Goal: Task Accomplishment & Management: Use online tool/utility

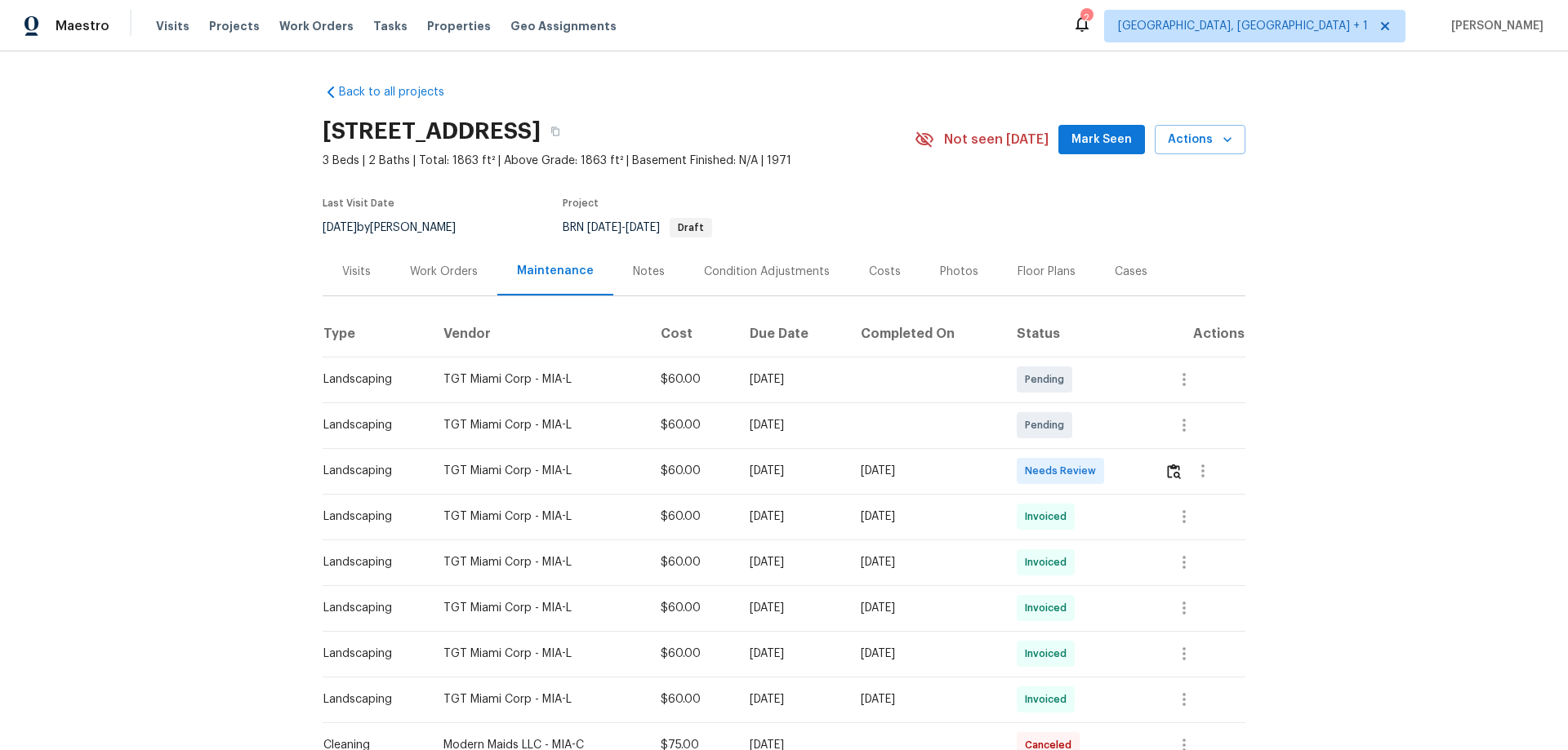
scroll to position [82, 0]
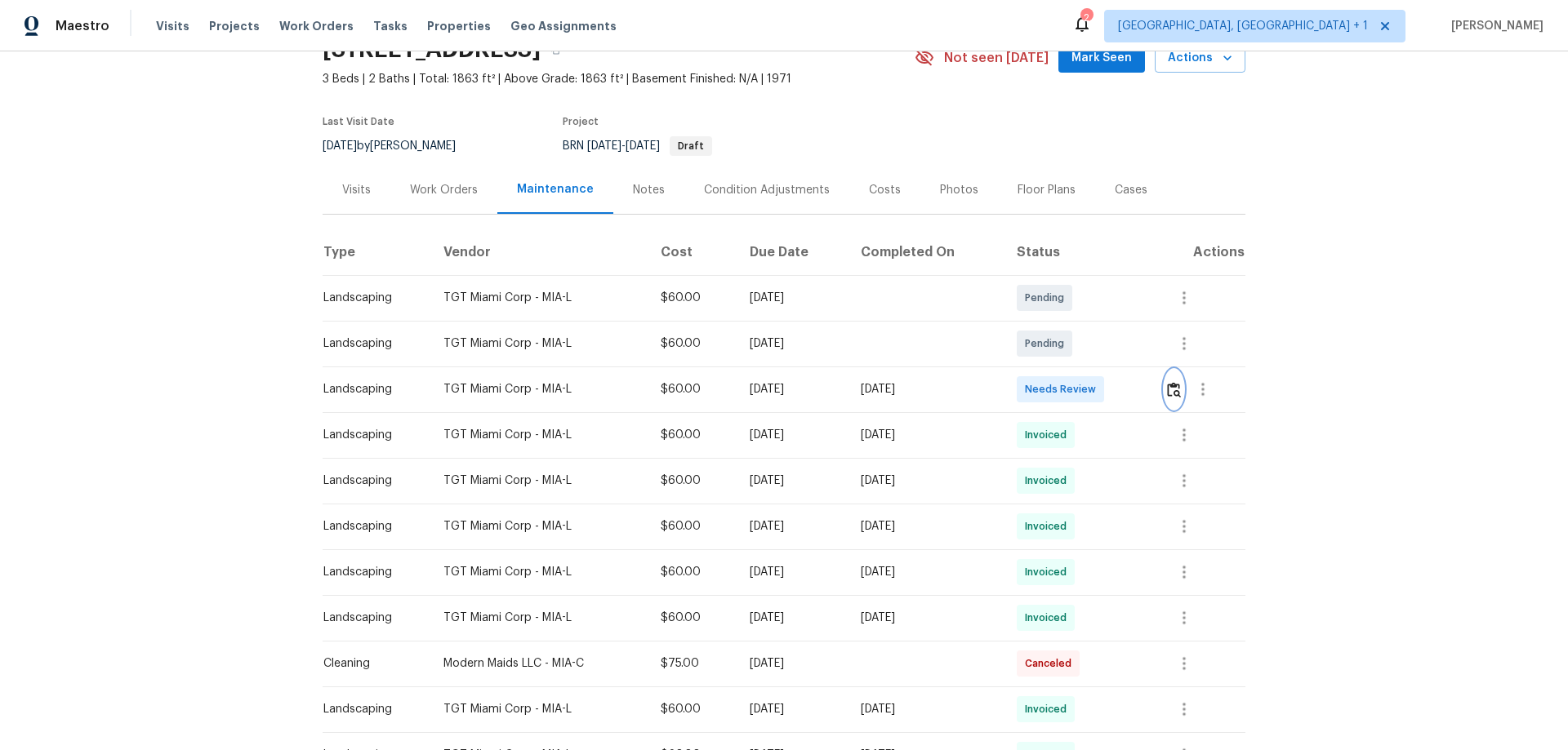
click at [1114, 390] on img "button" at bounding box center [1174, 389] width 14 height 16
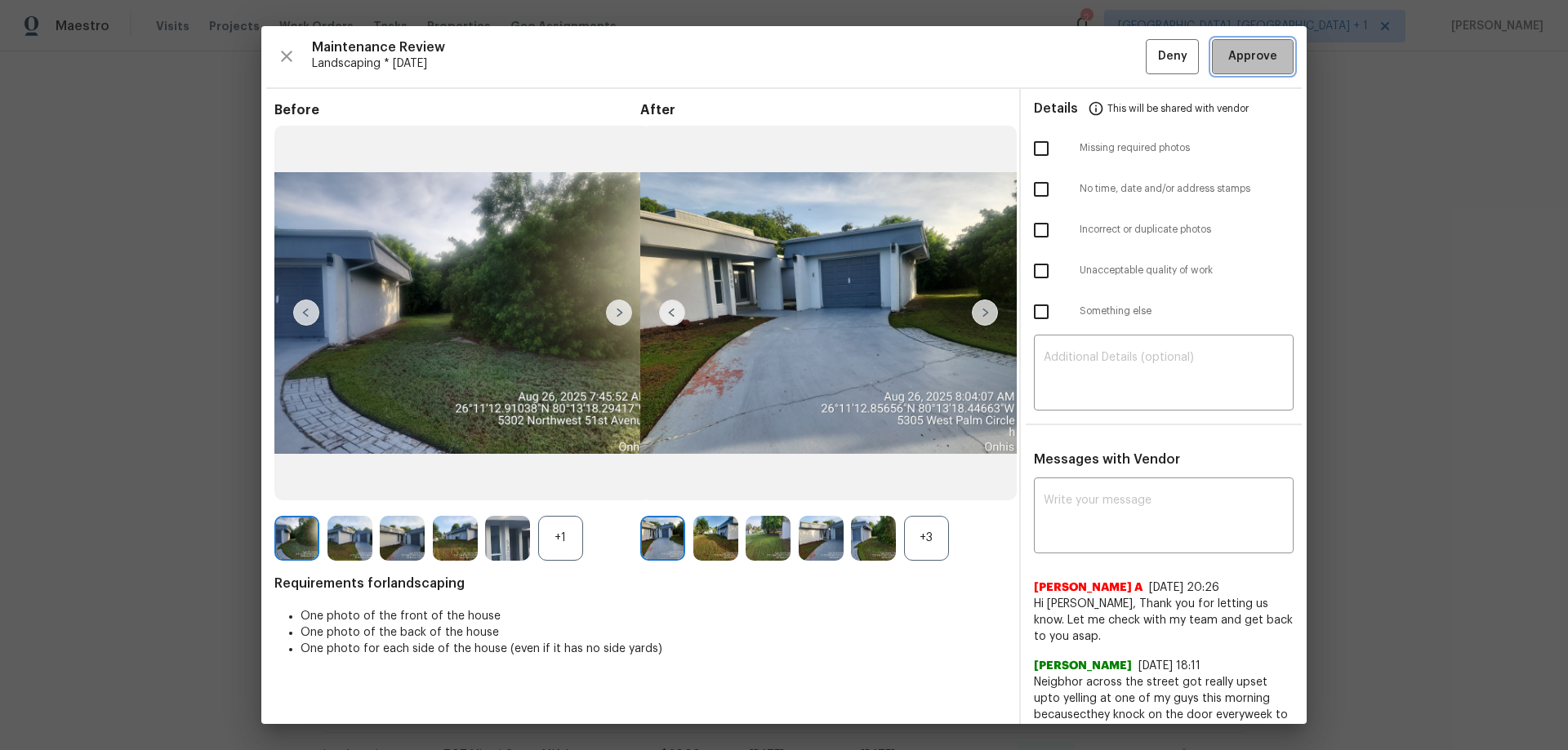
click at [1114, 68] on button "Approve" at bounding box center [1252, 57] width 82 height 35
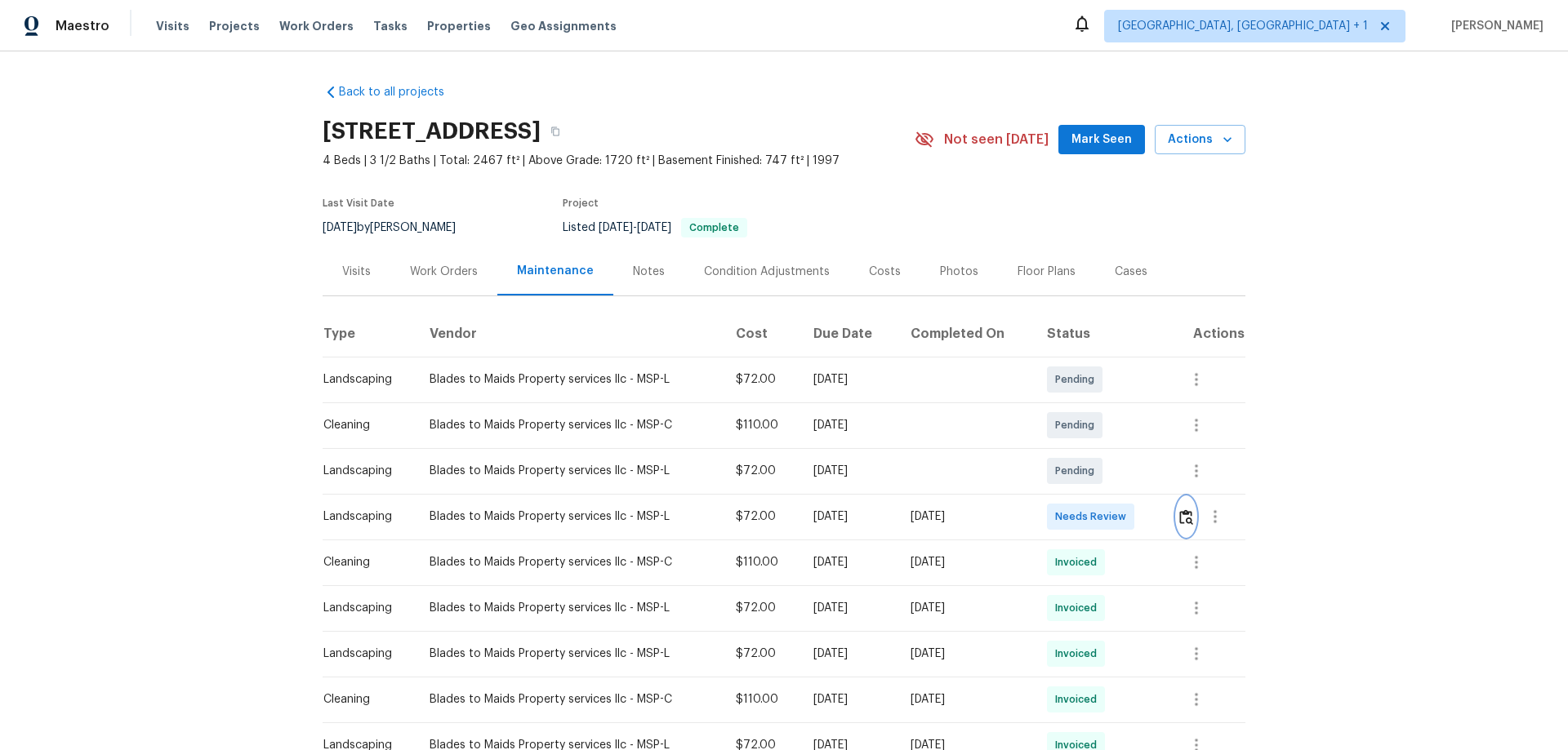
click at [1114, 494] on img "button" at bounding box center [1185, 517] width 14 height 16
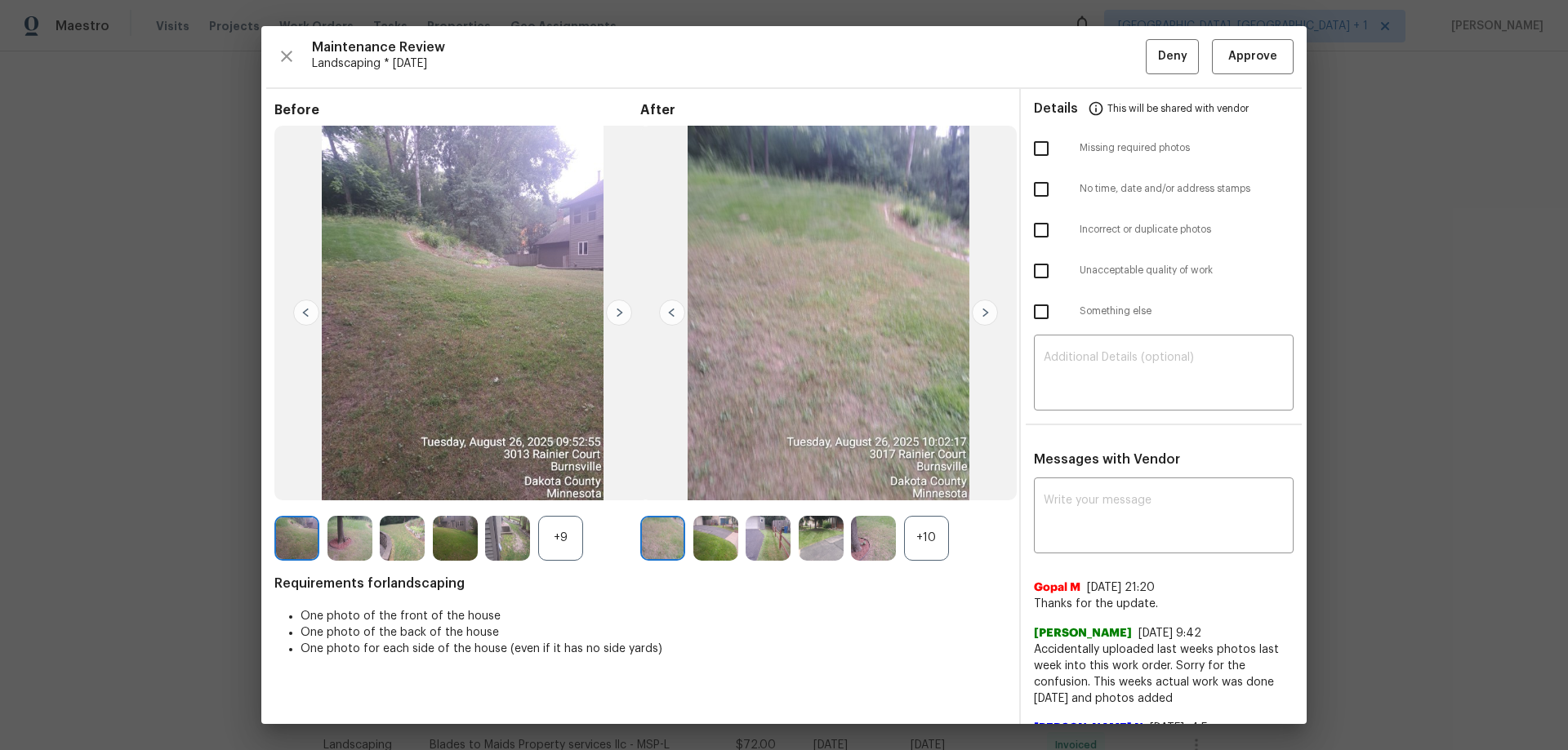
click at [1114, 89] on div "Details This will be shared with vendor" at bounding box center [1163, 109] width 260 height 39
click at [1114, 62] on span "Approve" at bounding box center [1252, 57] width 55 height 20
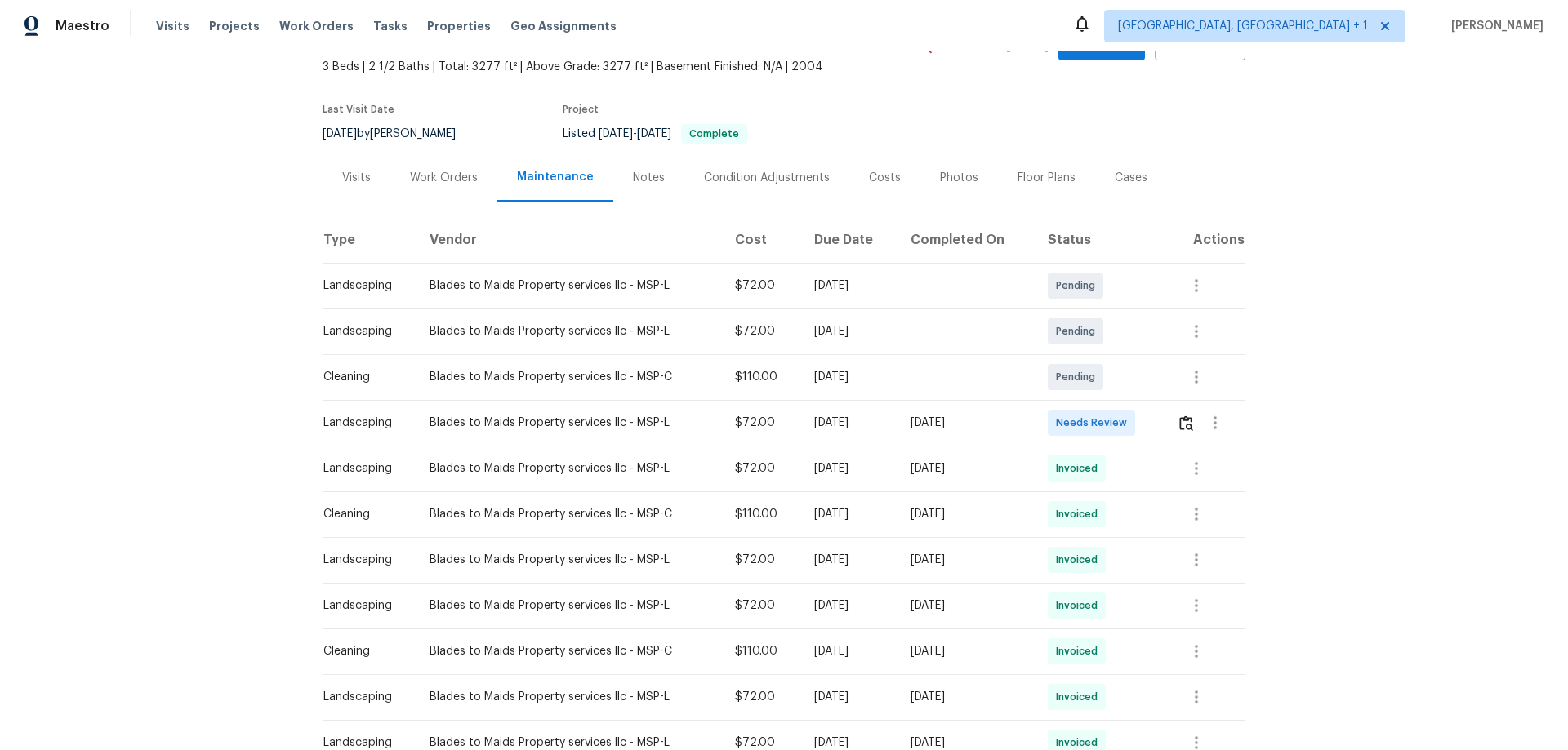
scroll to position [163, 0]
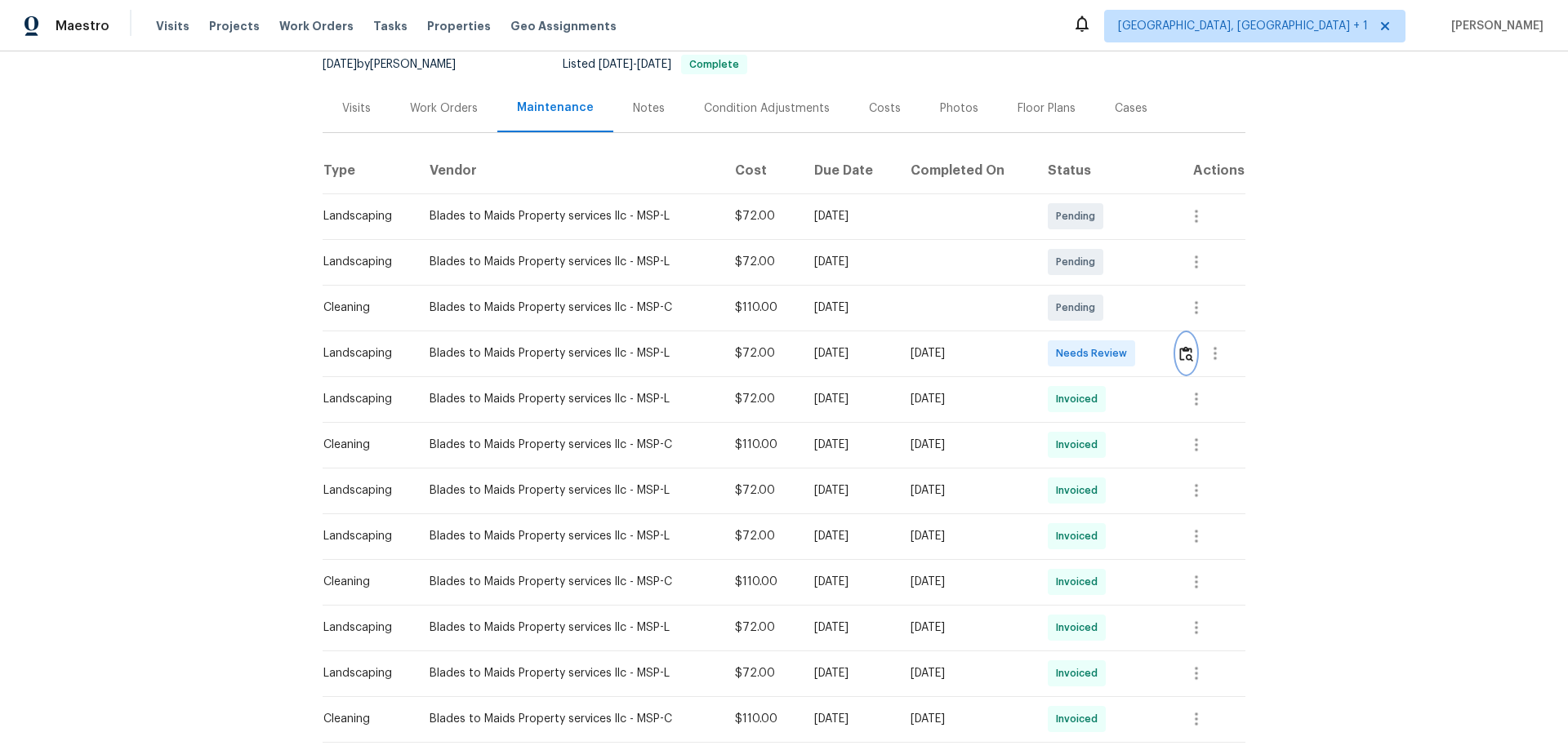
click at [1114, 358] on img "button" at bounding box center [1185, 353] width 14 height 16
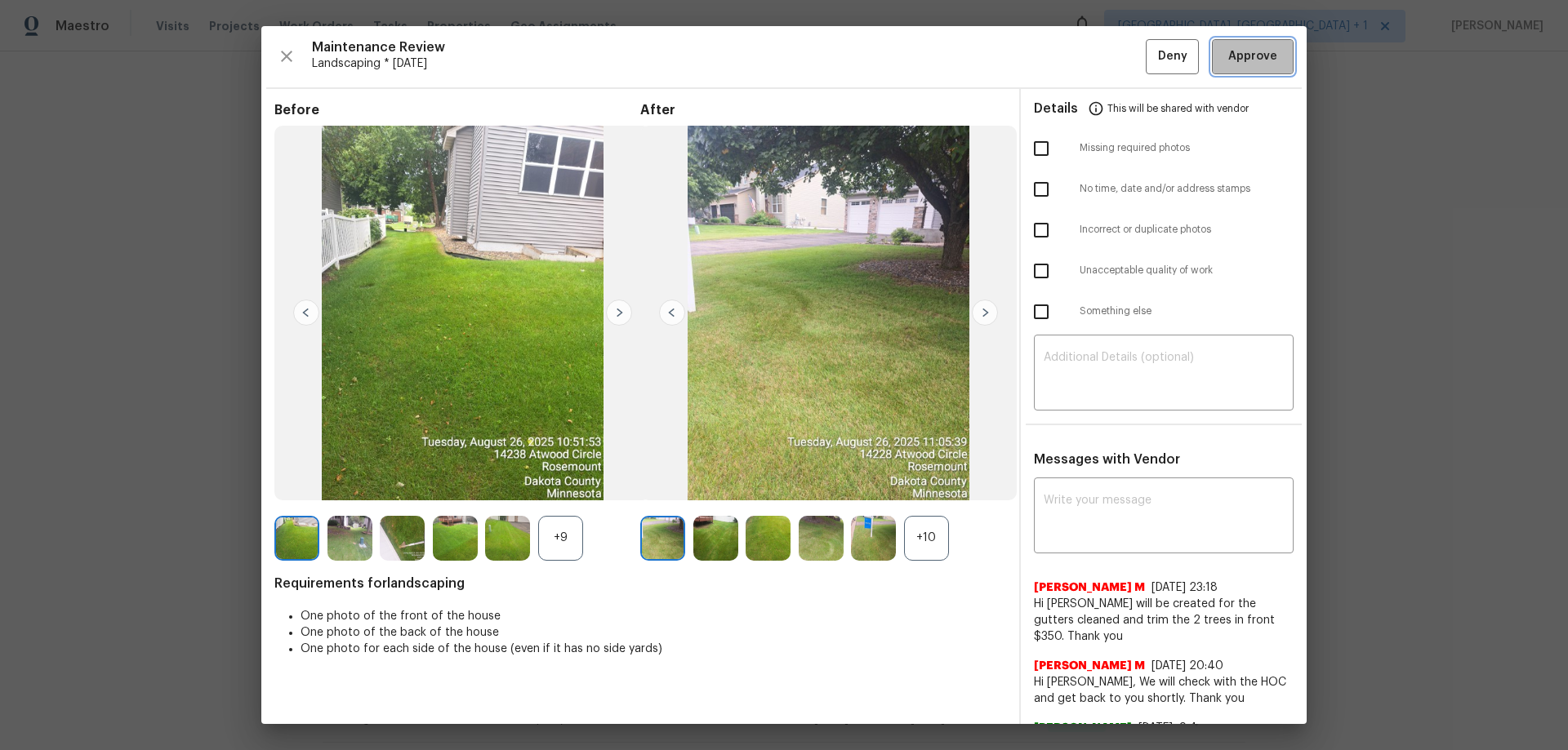
click at [1114, 63] on span "Approve" at bounding box center [1252, 57] width 49 height 20
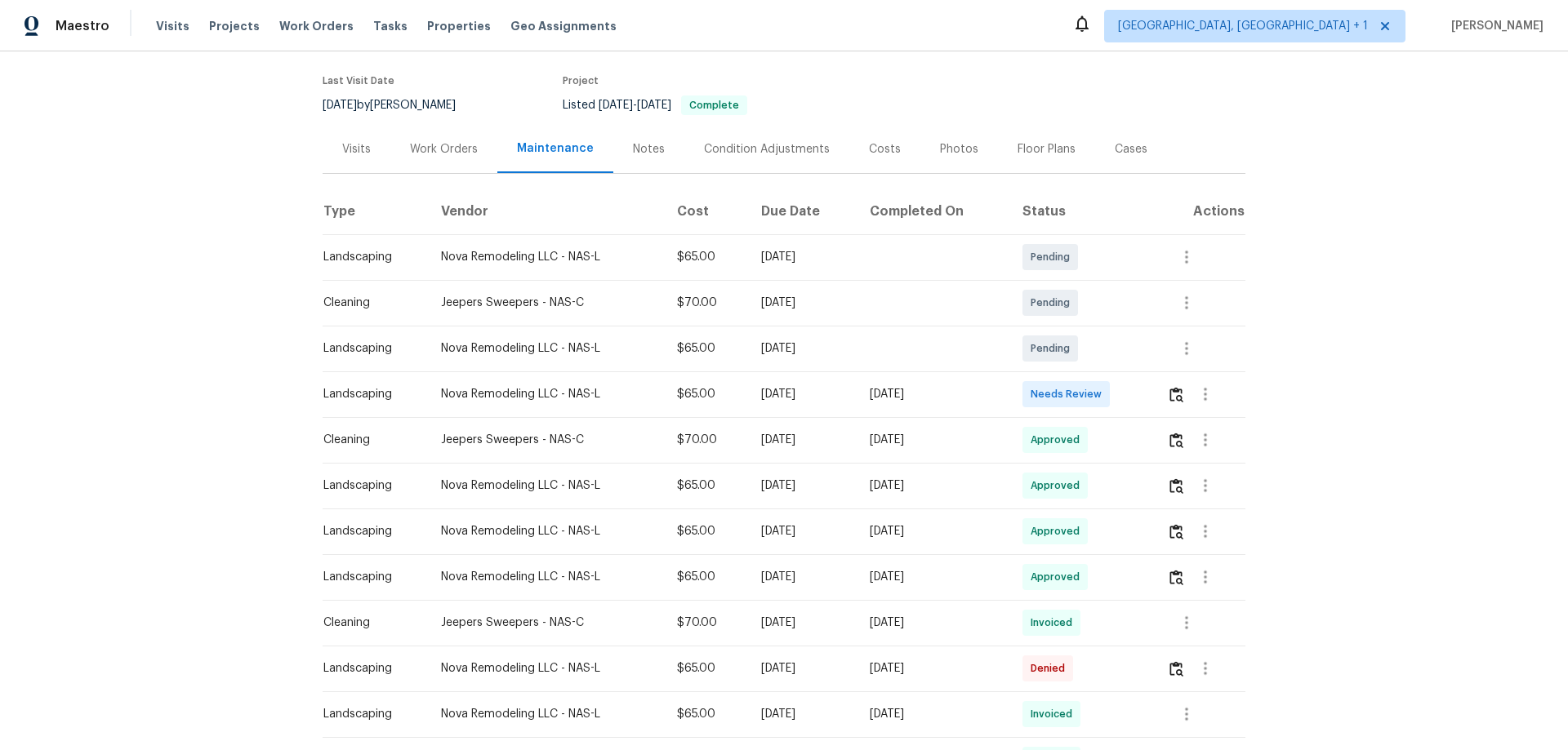
scroll to position [245, 0]
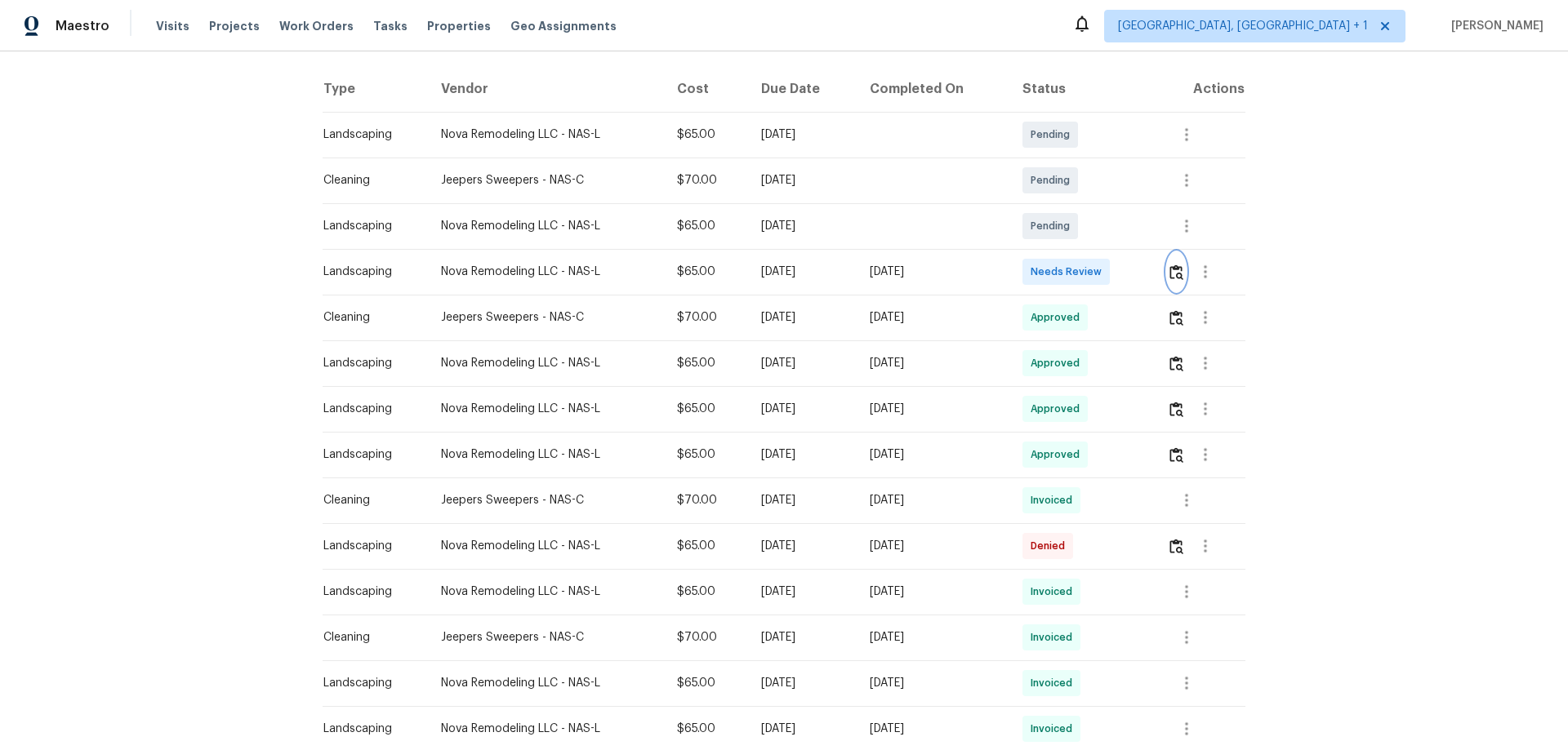
click at [1114, 262] on button "button" at bounding box center [1176, 271] width 18 height 39
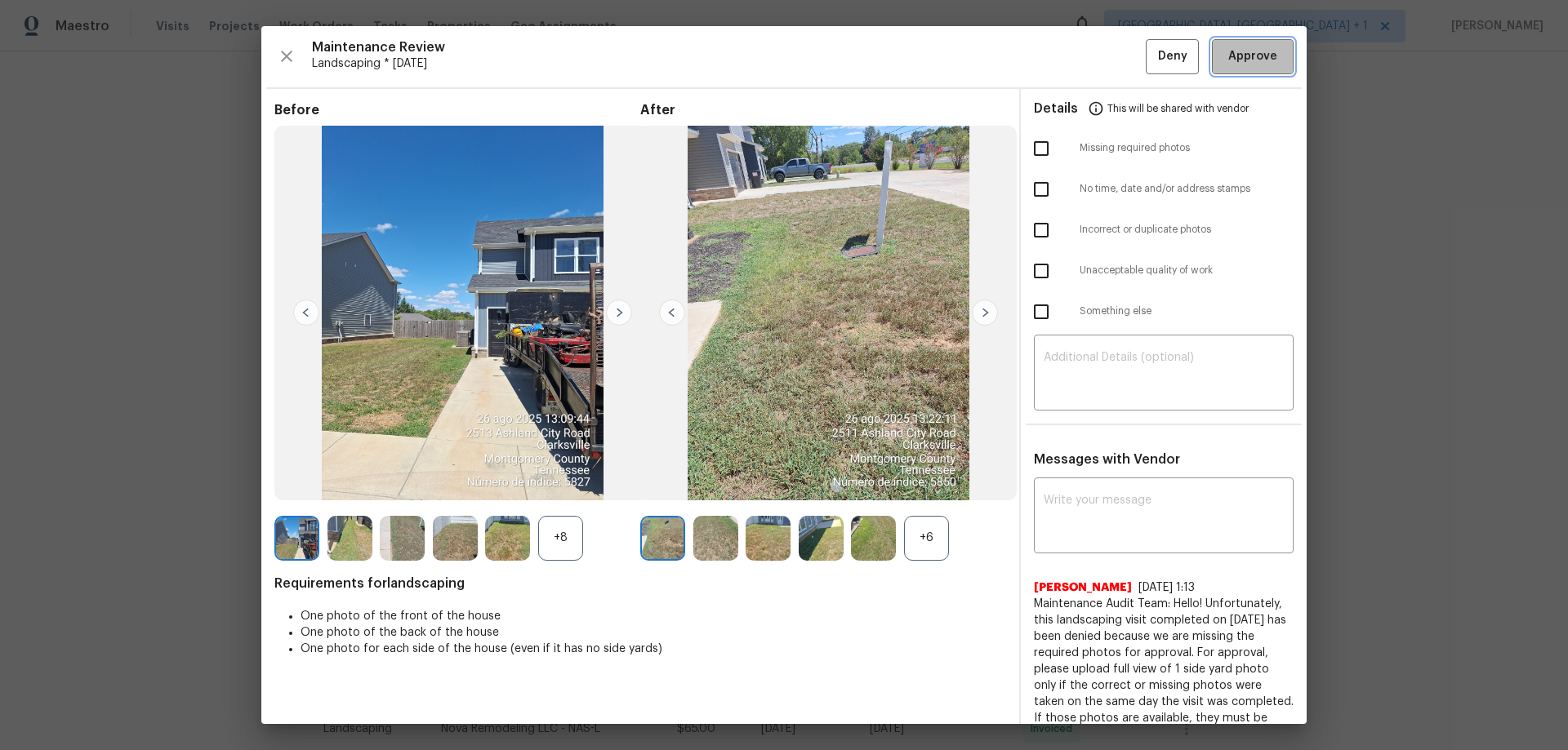
click at [1114, 43] on button "Approve" at bounding box center [1252, 57] width 82 height 35
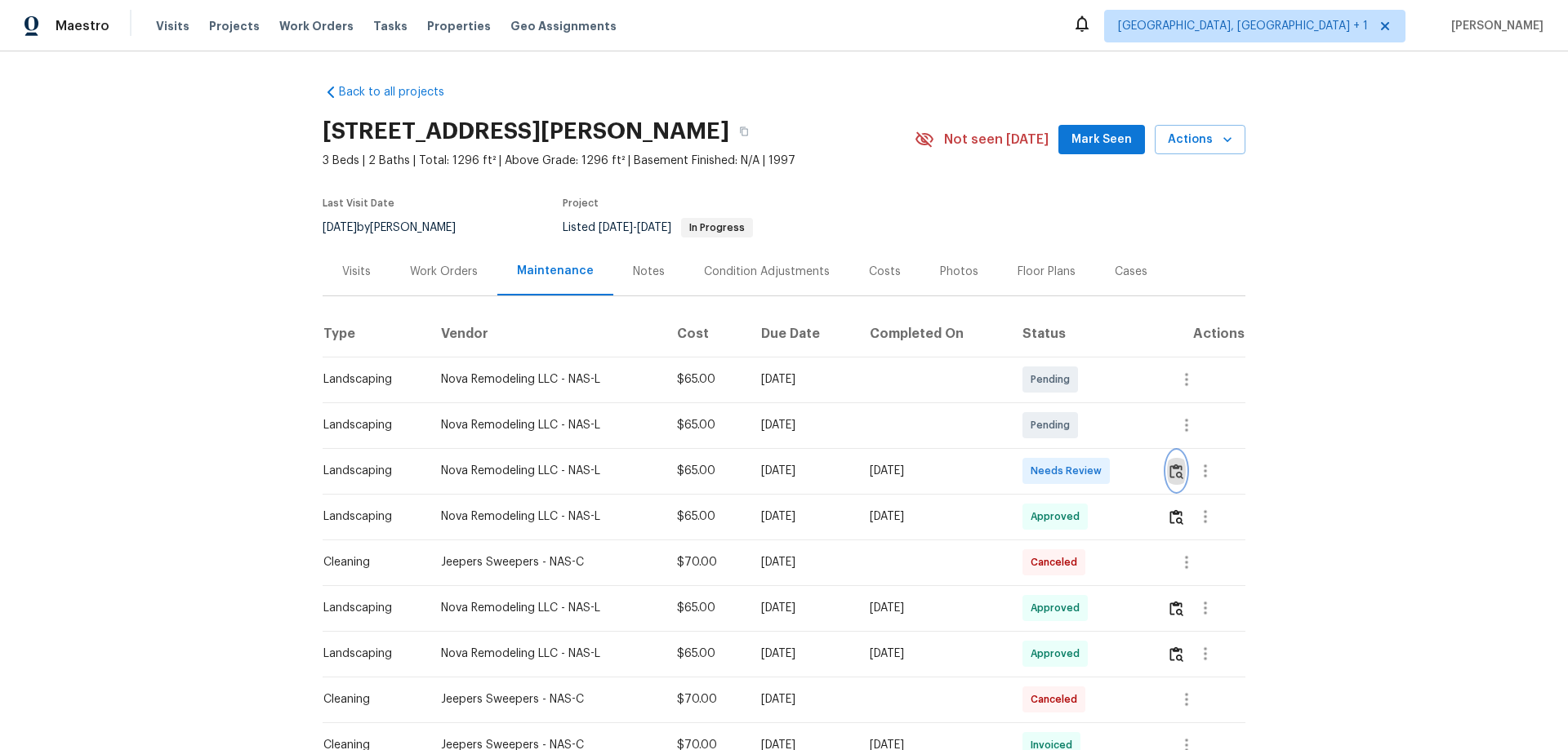
click at [1114, 466] on img "button" at bounding box center [1176, 471] width 14 height 16
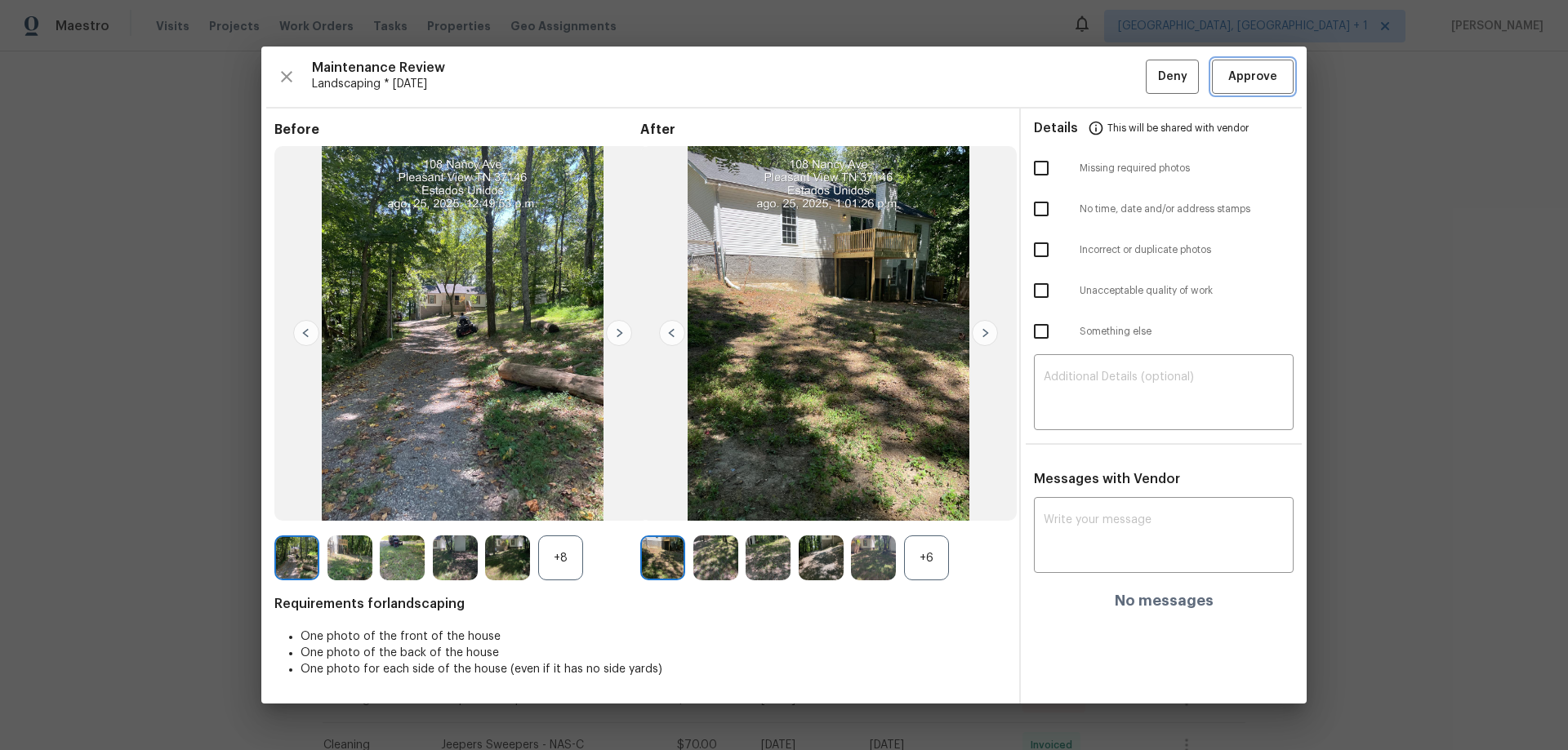
click at [1114, 60] on button "Approve" at bounding box center [1252, 77] width 82 height 35
